Goal: Task Accomplishment & Management: Manage account settings

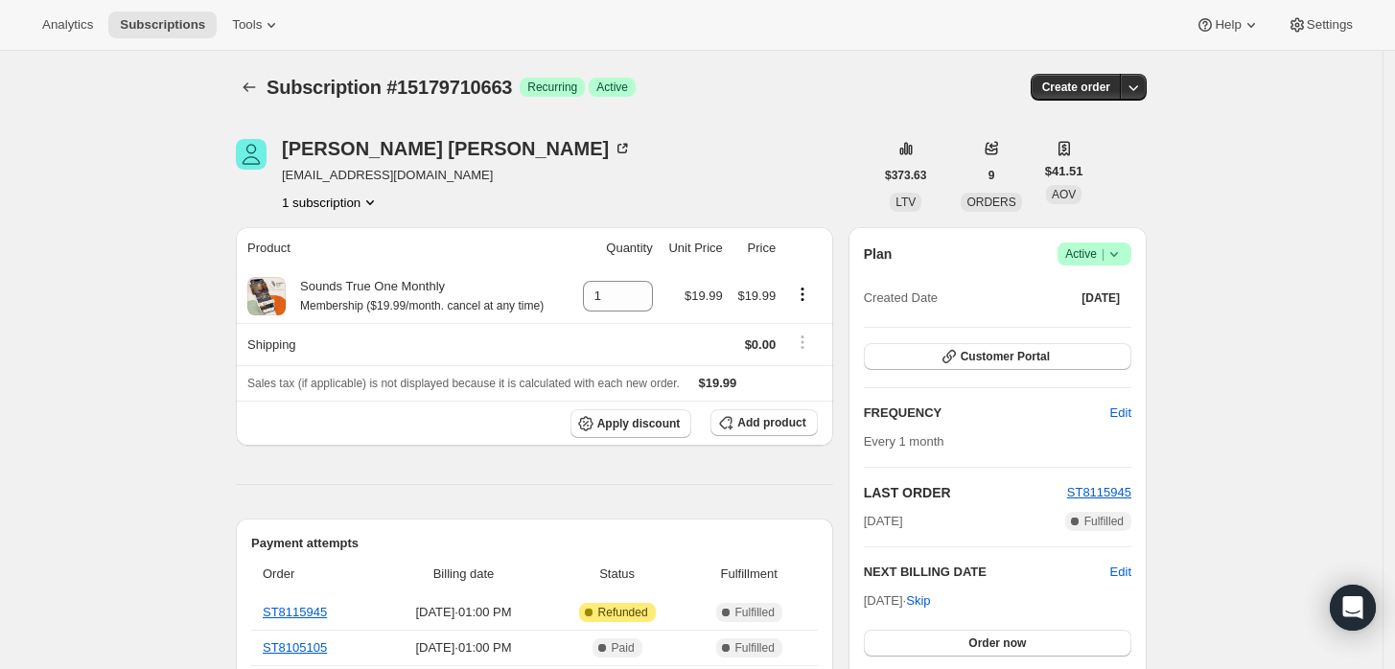
click at [1124, 256] on icon at bounding box center [1114, 254] width 19 height 19
click at [1084, 328] on span "Cancel subscription" at bounding box center [1101, 323] width 108 height 14
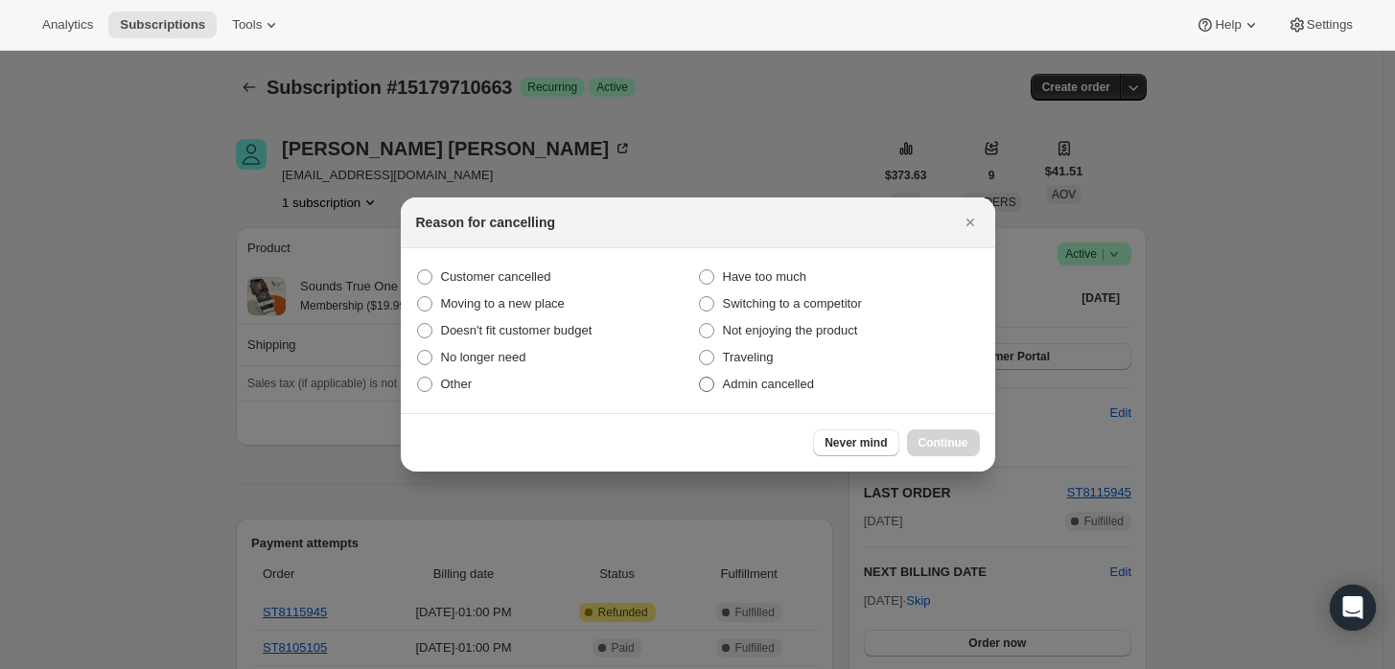
click at [712, 385] on span ":rbj:" at bounding box center [706, 384] width 15 height 15
click at [700, 378] on input "Admin cancelled" at bounding box center [699, 377] width 1 height 1
radio input "true"
click at [928, 442] on span "Continue" at bounding box center [944, 442] width 50 height 15
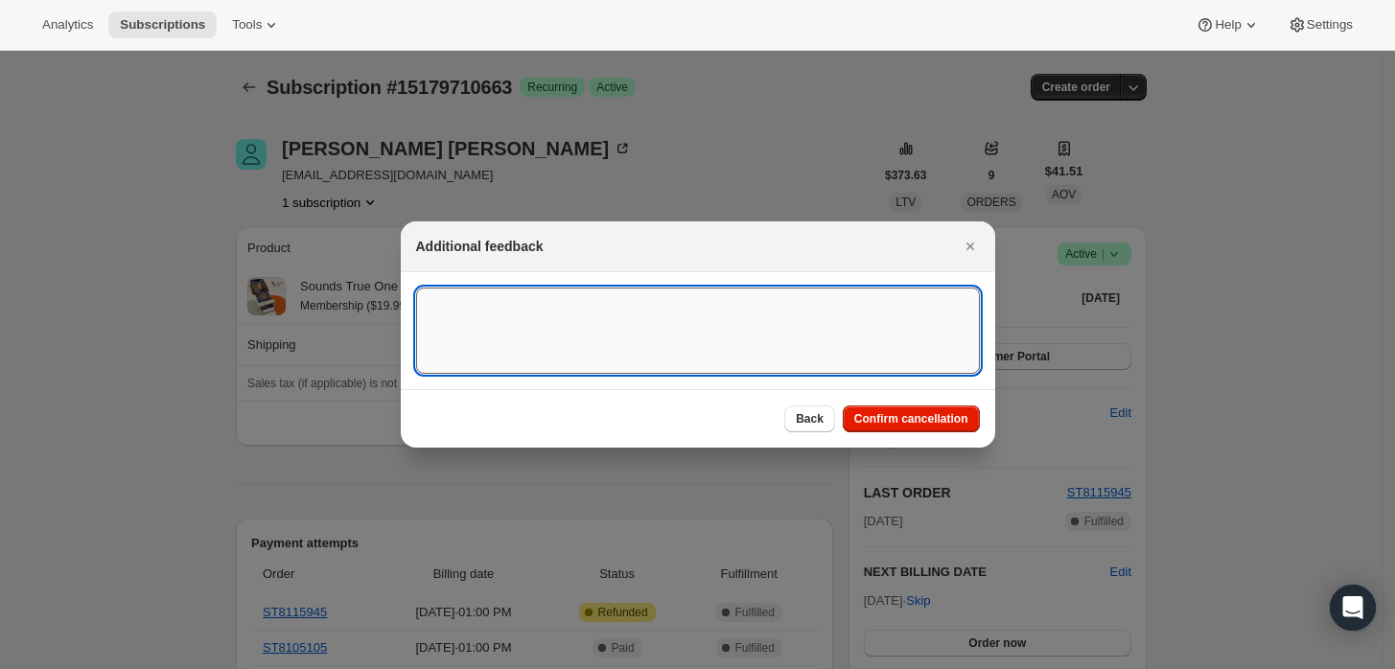
click at [828, 350] on textarea ":rbj:" at bounding box center [698, 331] width 564 height 86
type textarea "Custiomer"
type textarea "Customer requested cancellation and refund."
click at [931, 404] on div "Back Confirm cancellation" at bounding box center [698, 418] width 594 height 58
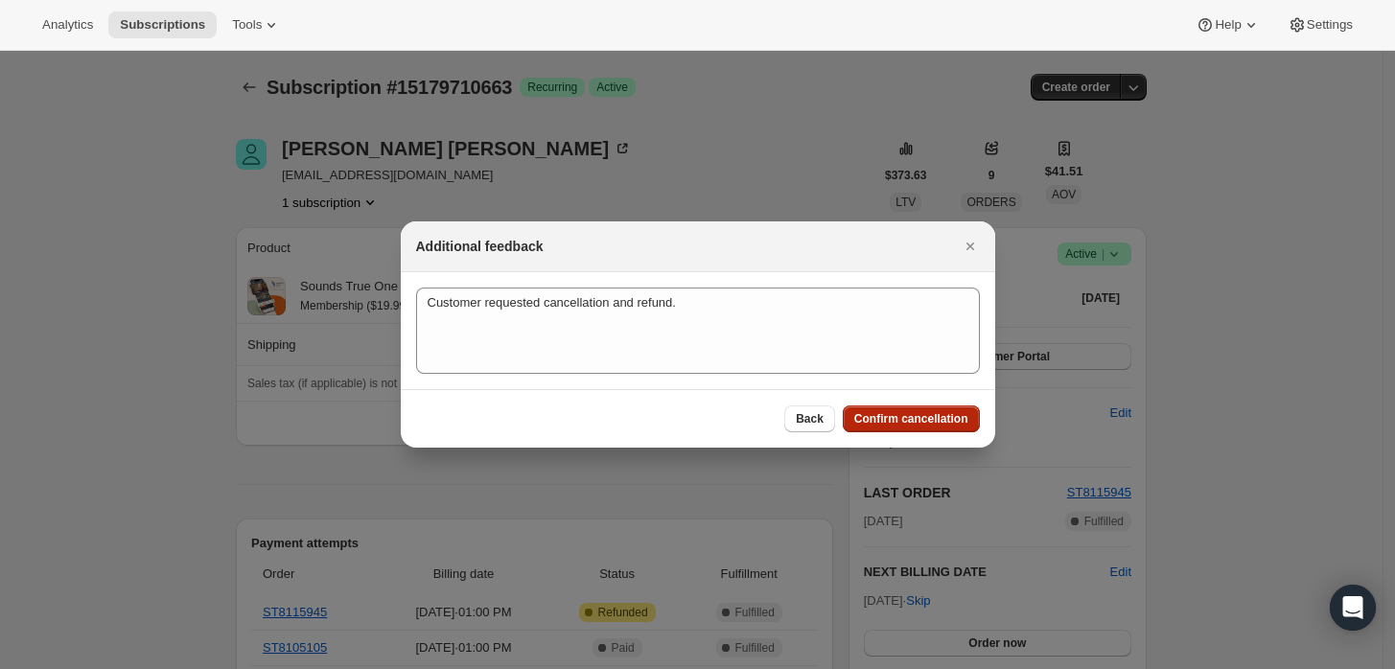
click at [933, 413] on span "Confirm cancellation" at bounding box center [911, 418] width 114 height 15
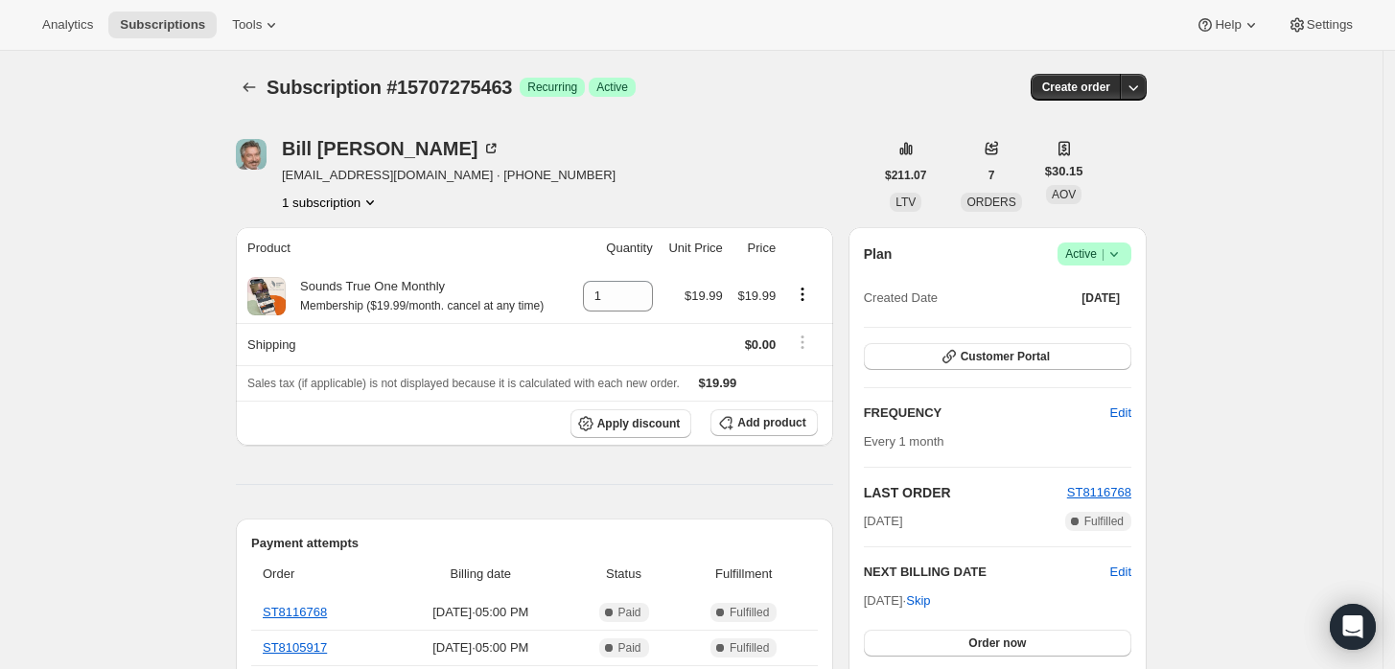
click at [1124, 257] on icon at bounding box center [1114, 254] width 19 height 19
click at [1079, 333] on span "Cancel subscription" at bounding box center [1101, 324] width 108 height 19
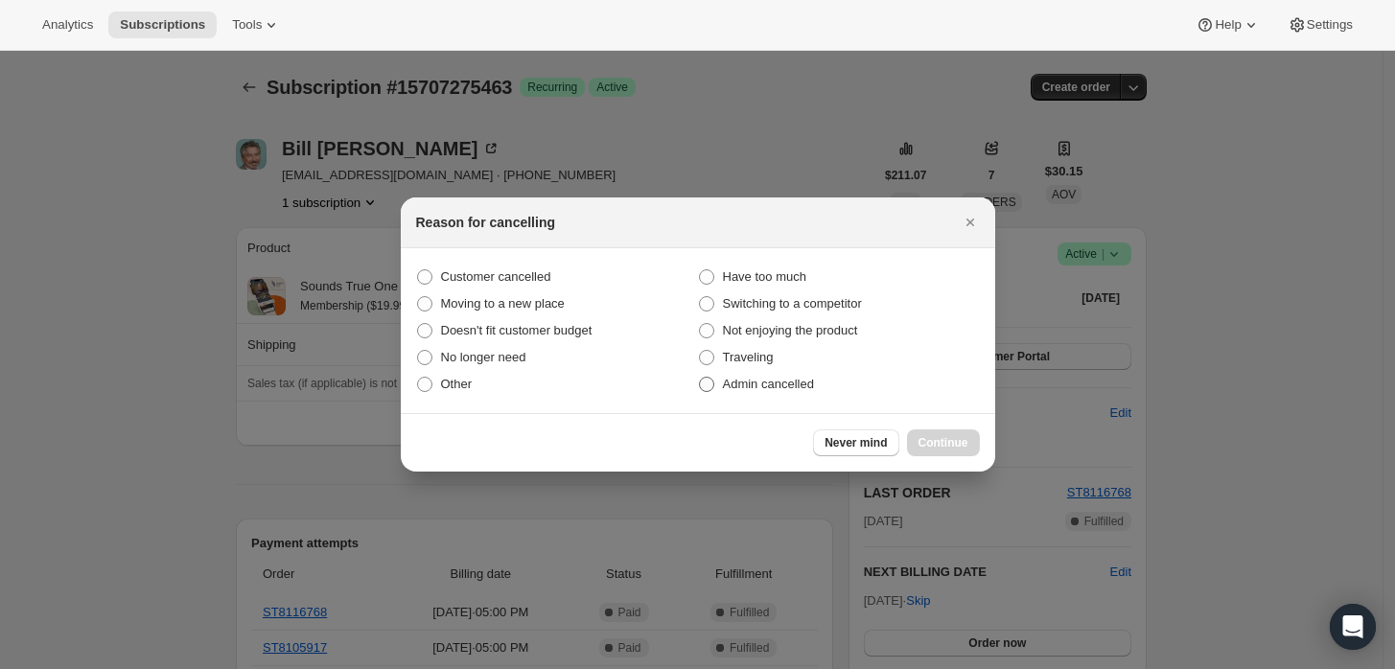
click at [789, 391] on span "Admin cancelled" at bounding box center [768, 384] width 91 height 14
click at [700, 378] on input "Admin cancelled" at bounding box center [699, 377] width 1 height 1
radio input "true"
click at [928, 434] on button "Continue" at bounding box center [943, 443] width 73 height 27
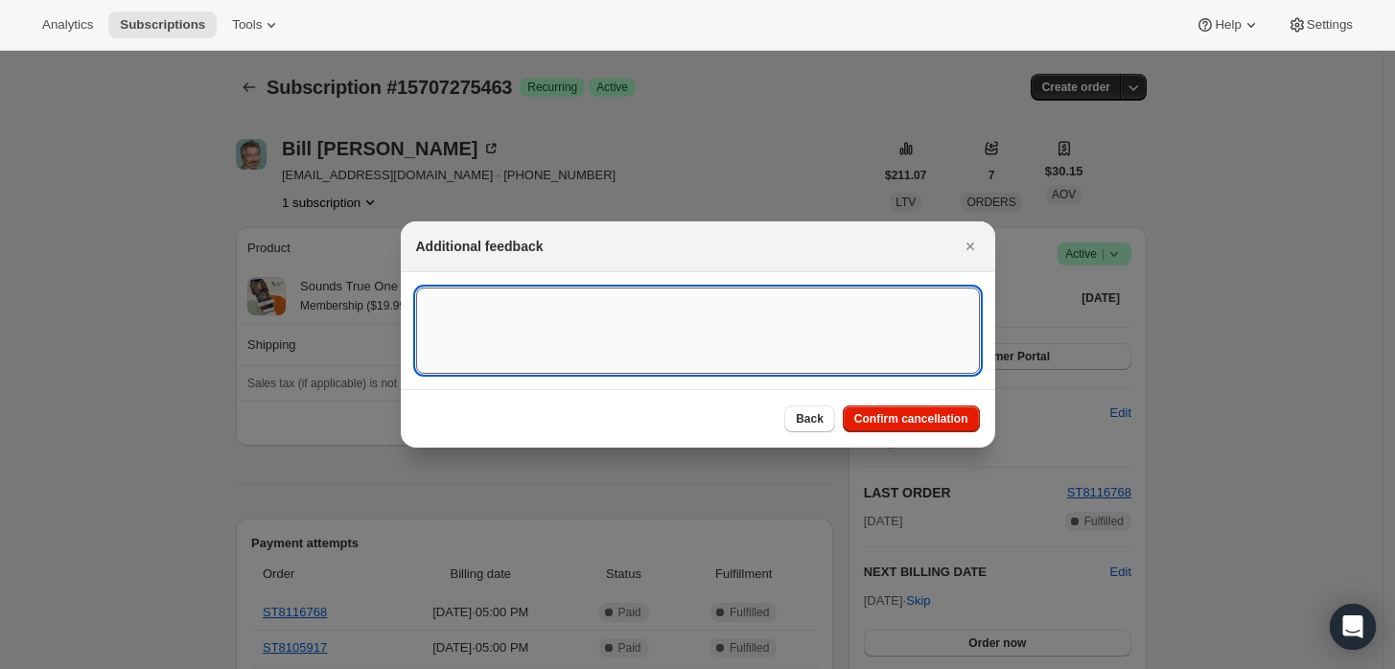
click at [714, 328] on textarea ":rbj:" at bounding box center [698, 331] width 564 height 86
type textarea "Customer requested cancellation and refund."
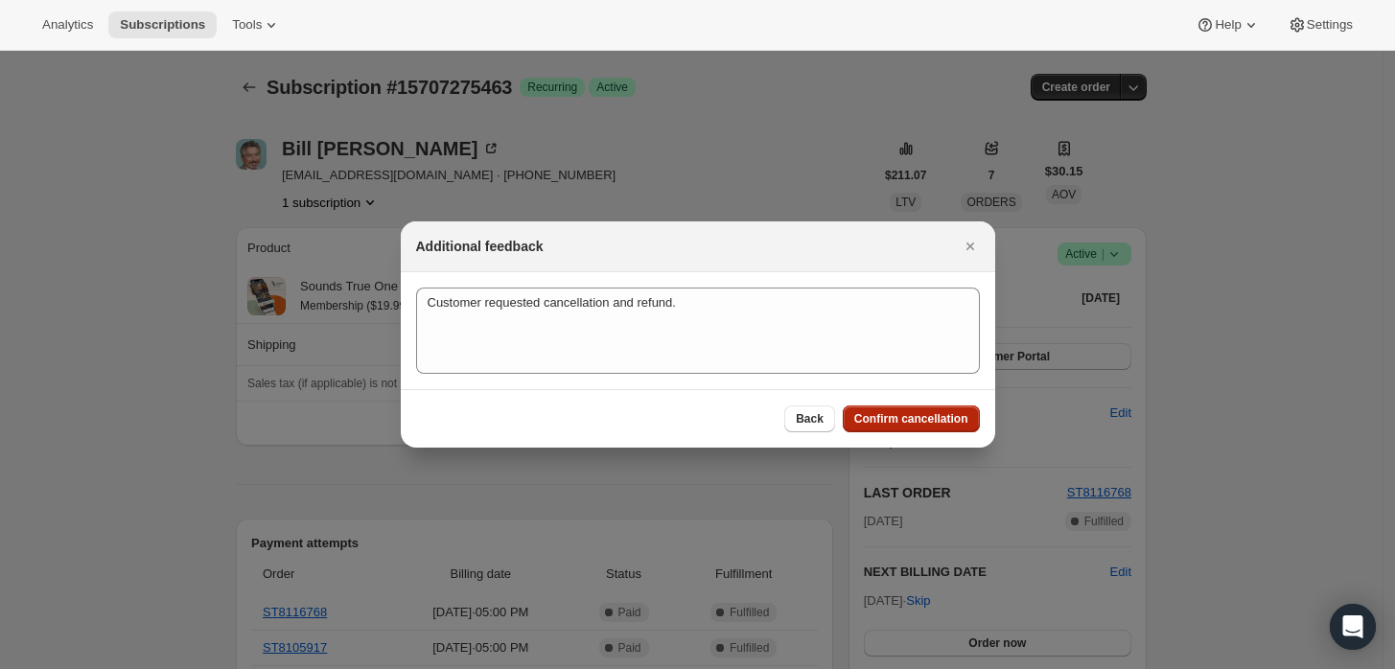
click at [898, 416] on span "Confirm cancellation" at bounding box center [911, 418] width 114 height 15
